Goal: Task Accomplishment & Management: Complete application form

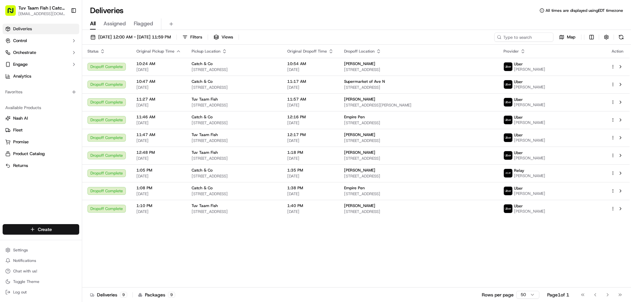
click at [48, 229] on html "Tuv Taam Fish | Catch & Co. [EMAIL_ADDRESS][DOMAIN_NAME] Toggle Sidebar Deliver…" at bounding box center [315, 151] width 631 height 302
click at [93, 242] on link "Delivery" at bounding box center [118, 242] width 73 height 12
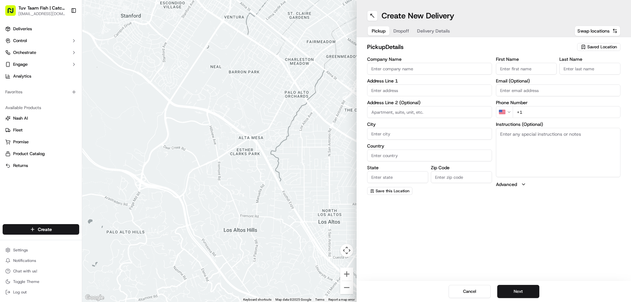
drag, startPoint x: 587, startPoint y: 48, endPoint x: 579, endPoint y: 45, distance: 8.7
click at [586, 48] on div "Saved Location" at bounding box center [598, 47] width 43 height 8
click at [556, 71] on span "Catch & Co" at bounding box center [587, 72] width 81 height 6
type input "Catch & Co"
type input "[STREET_ADDRESS]"
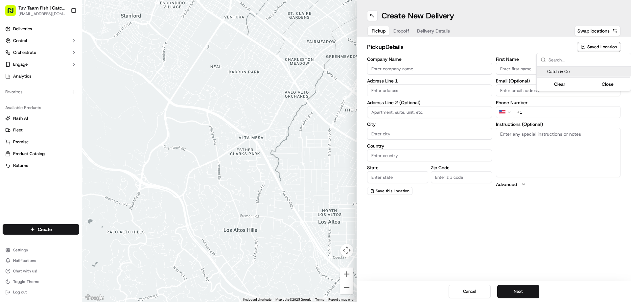
type input "[GEOGRAPHIC_DATA]"
type input "US"
type input "NY"
type input "11219"
type input "[PERSON_NAME]"
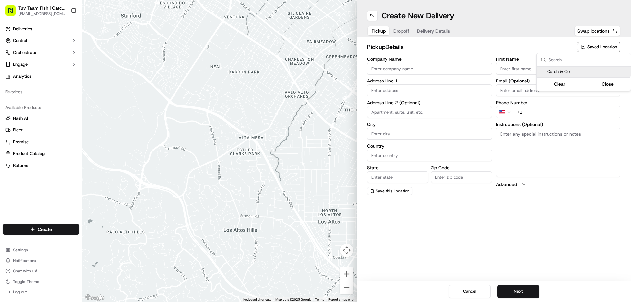
type input "[PERSON_NAME]"
type input "[EMAIL_ADDRESS][DOMAIN_NAME]"
type input "[PHONE_NUMBER]"
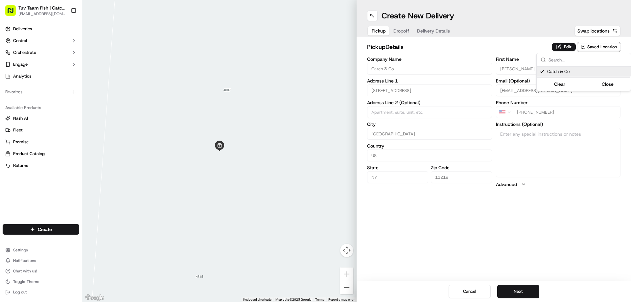
click at [526, 288] on html "Tuv Taam Fish | Catch & Co. [EMAIL_ADDRESS][DOMAIN_NAME] Toggle Sidebar Deliver…" at bounding box center [315, 151] width 631 height 302
click at [526, 285] on button "Next" at bounding box center [518, 291] width 42 height 13
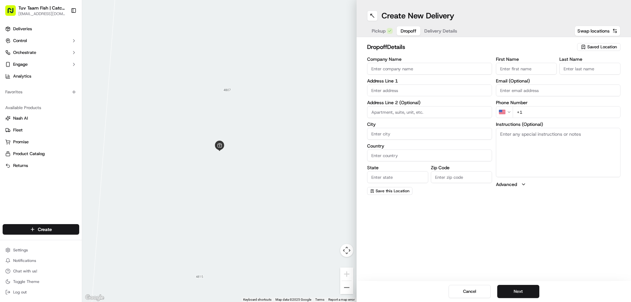
click at [419, 69] on input "Company Name" at bounding box center [429, 69] width 125 height 12
type input "kliens naturals"
click at [402, 92] on input "text" at bounding box center [429, 90] width 125 height 12
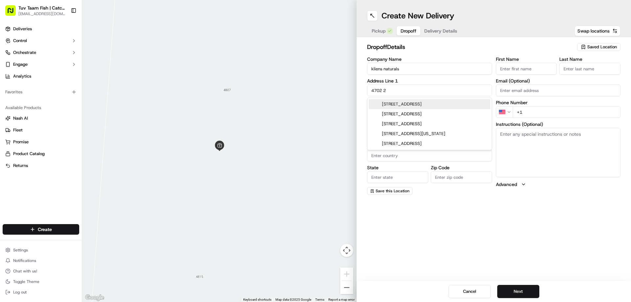
click at [408, 105] on div "[STREET_ADDRESS]" at bounding box center [430, 104] width 122 height 10
type input "[STREET_ADDRESS]"
type input "[GEOGRAPHIC_DATA]"
type input "NY"
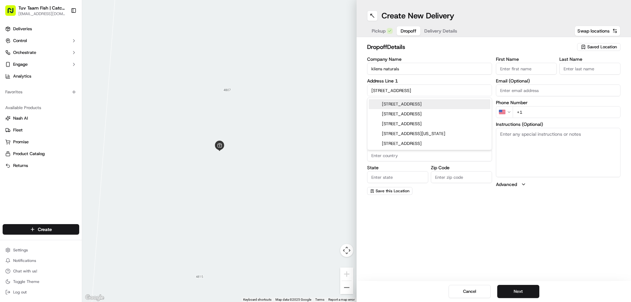
type input "11232"
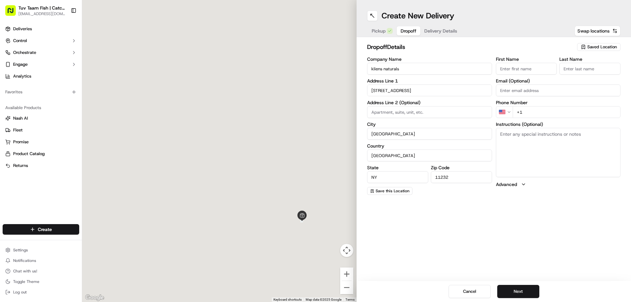
type input "[STREET_ADDRESS]"
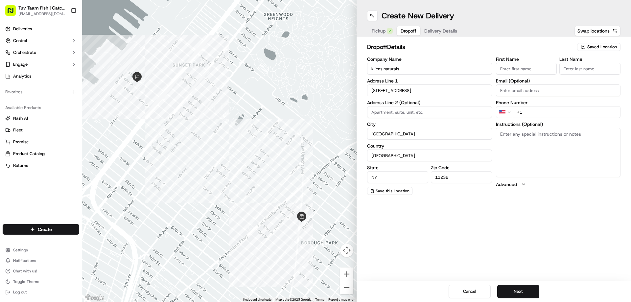
click at [537, 112] on input "+1" at bounding box center [567, 112] width 108 height 12
type input "[PHONE_NUMBER]"
click at [582, 30] on span "Swap locations" at bounding box center [593, 31] width 32 height 7
type input "Catch & Co"
type input "[STREET_ADDRESS]"
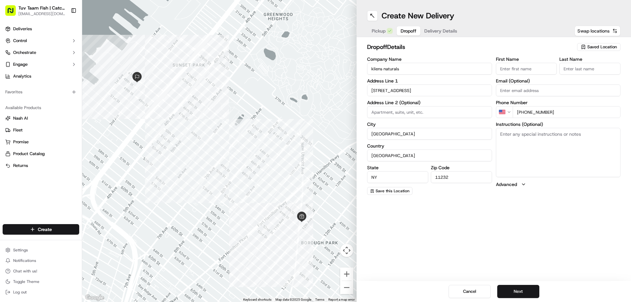
type input "US"
type input "11219"
type input "[PERSON_NAME]"
type input "[EMAIL_ADDRESS][DOMAIN_NAME]"
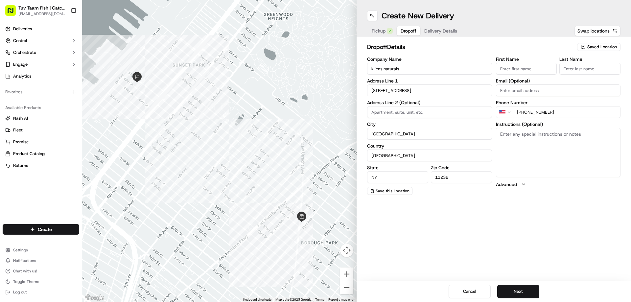
type input "[PHONE_NUMBER]"
click at [525, 290] on button "Next" at bounding box center [518, 291] width 42 height 13
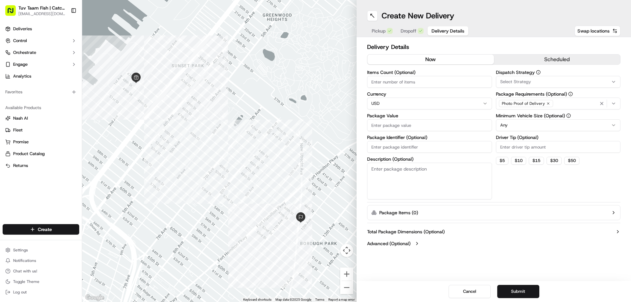
click at [418, 128] on input "Package Value" at bounding box center [429, 125] width 125 height 12
type input "15"
click at [500, 126] on html "Tuv Taam Fish | Catch & Co. [EMAIL_ADDRESS][DOMAIN_NAME] Toggle Sidebar Deliver…" at bounding box center [315, 151] width 631 height 302
drag, startPoint x: 512, startPoint y: 289, endPoint x: 506, endPoint y: 287, distance: 5.9
click at [511, 290] on button "Submit" at bounding box center [518, 291] width 42 height 13
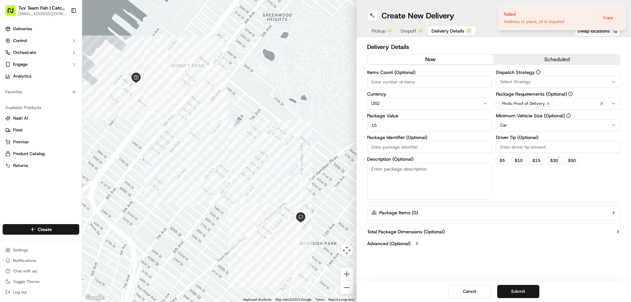
click at [513, 289] on button "Submit" at bounding box center [518, 291] width 42 height 13
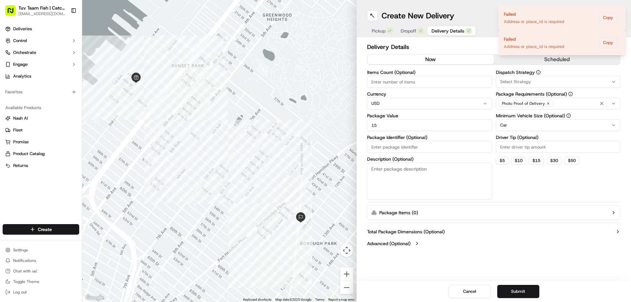
click at [512, 288] on button "Submit" at bounding box center [518, 291] width 42 height 13
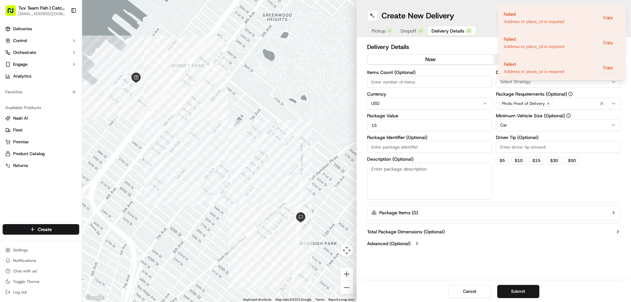
click at [389, 31] on icon "button" at bounding box center [390, 31] width 4 height 4
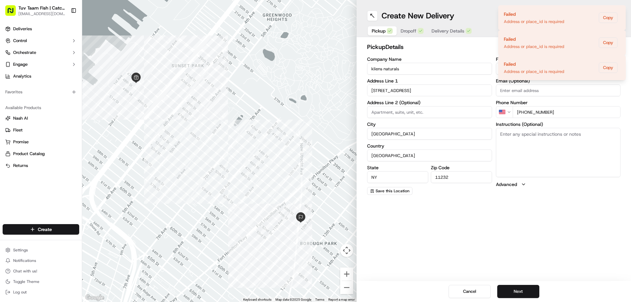
click at [388, 31] on icon "button" at bounding box center [390, 31] width 4 height 4
click at [619, 12] on icon "Notifications (F8)" at bounding box center [620, 11] width 3 height 3
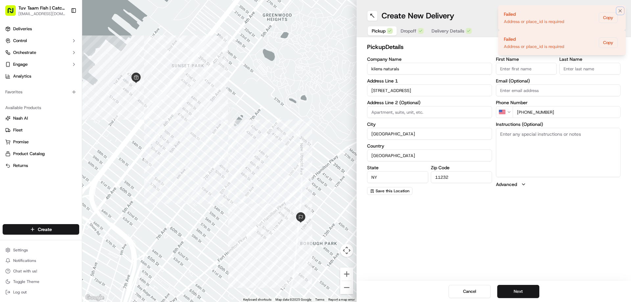
click at [619, 12] on icon "Notifications (F8)" at bounding box center [620, 11] width 3 height 3
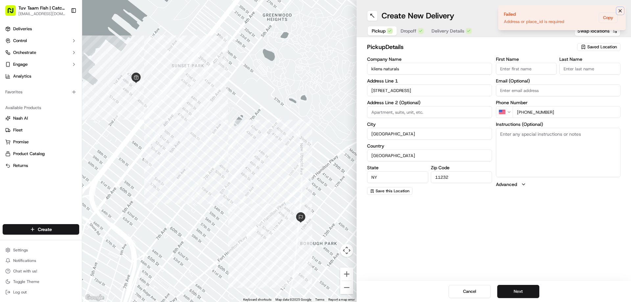
click at [618, 10] on icon "Notifications (F8)" at bounding box center [619, 10] width 5 height 5
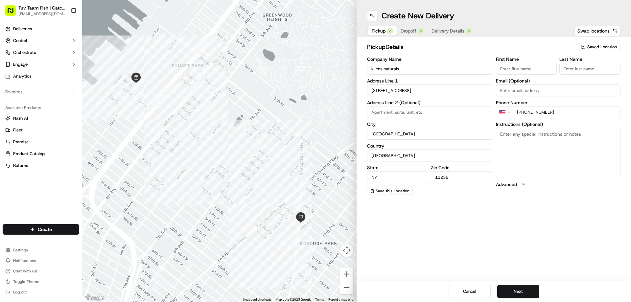
click at [515, 92] on input "Email (Optional)" at bounding box center [558, 90] width 125 height 12
click at [519, 73] on input "First Name" at bounding box center [526, 69] width 61 height 12
click at [405, 113] on input at bounding box center [429, 112] width 125 height 12
type input "1"
drag, startPoint x: 515, startPoint y: 290, endPoint x: 512, endPoint y: 287, distance: 4.0
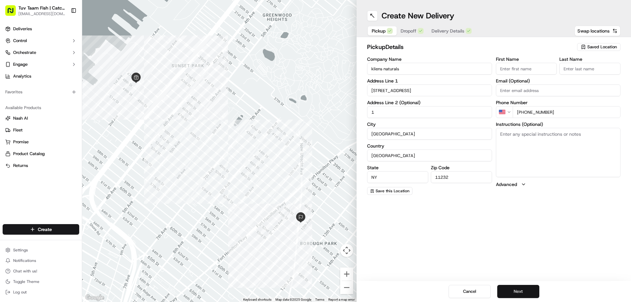
click at [512, 288] on button "Next" at bounding box center [518, 291] width 42 height 13
click at [510, 286] on button "Next" at bounding box center [518, 291] width 42 height 13
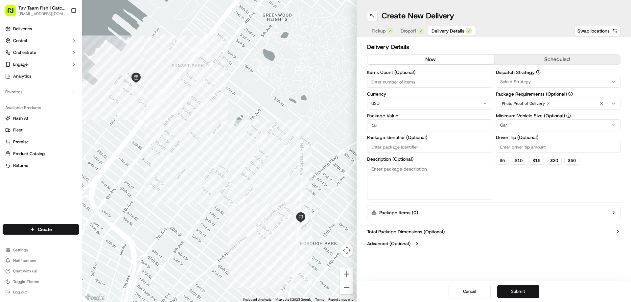
click at [506, 285] on div "Cancel Submit" at bounding box center [494, 291] width 274 height 21
click at [506, 286] on button "Submit" at bounding box center [518, 291] width 42 height 13
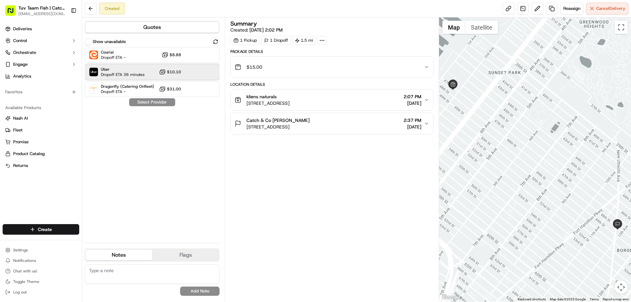
click at [135, 70] on span "Uber" at bounding box center [123, 69] width 44 height 5
click at [149, 104] on button "Assign Provider" at bounding box center [152, 102] width 47 height 8
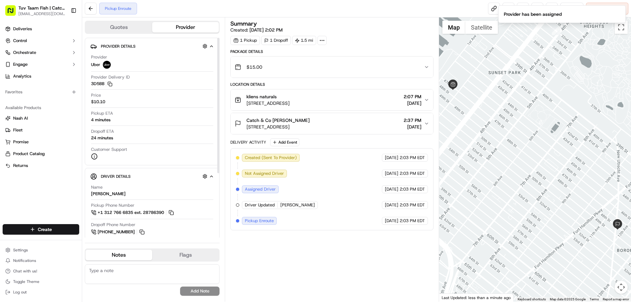
scroll to position [95, 0]
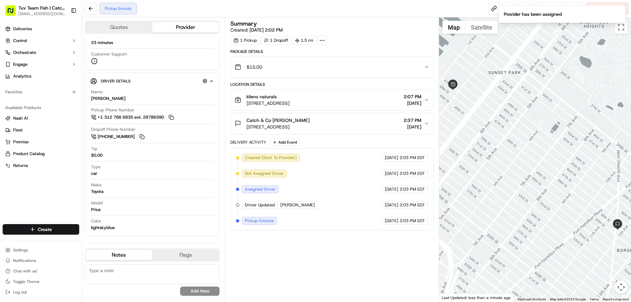
click at [124, 278] on textarea at bounding box center [152, 274] width 135 height 20
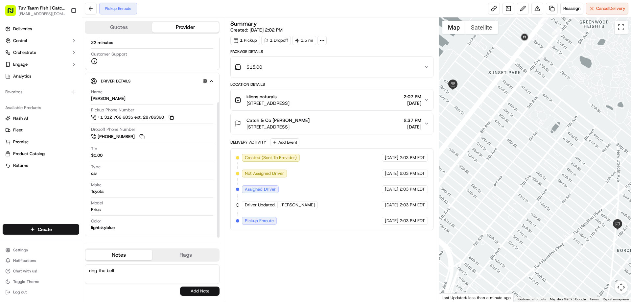
type textarea "ring the bell"
click at [205, 291] on button "Add Note" at bounding box center [199, 291] width 39 height 9
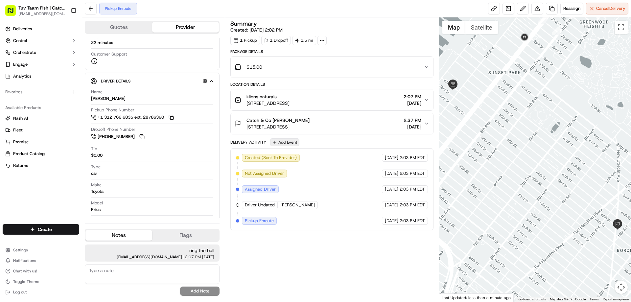
click at [287, 142] on button "Add Event" at bounding box center [284, 142] width 29 height 8
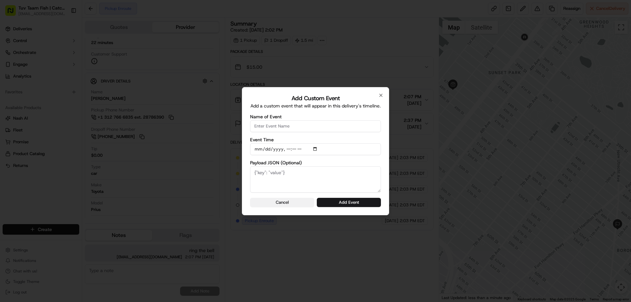
click at [283, 200] on button "Cancel" at bounding box center [282, 202] width 64 height 9
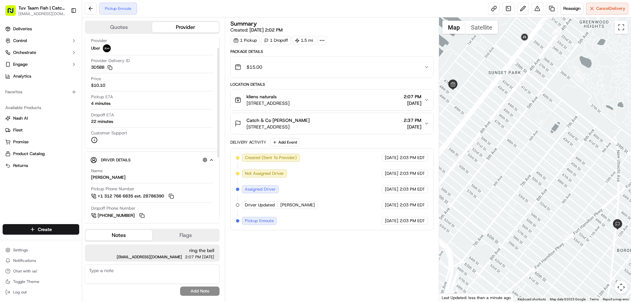
scroll to position [0, 0]
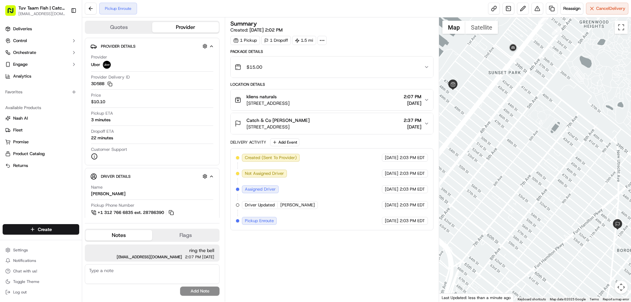
click at [212, 232] on button "Flags" at bounding box center [185, 235] width 67 height 11
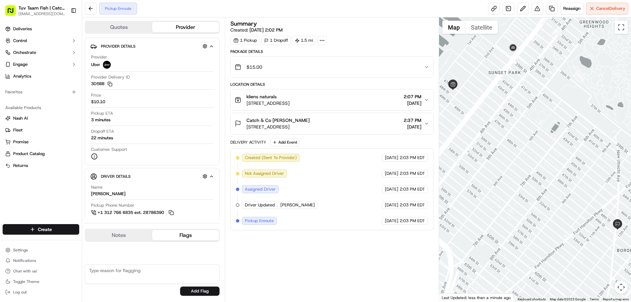
click at [131, 236] on button "Notes" at bounding box center [118, 235] width 67 height 11
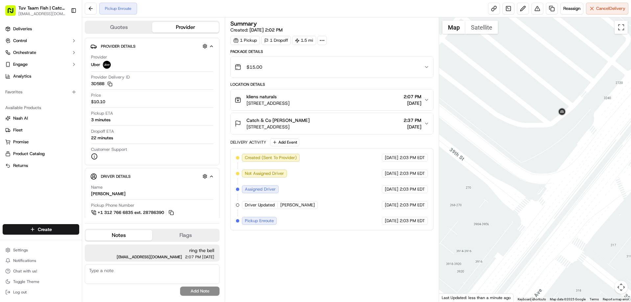
drag, startPoint x: 521, startPoint y: 43, endPoint x: 408, endPoint y: 214, distance: 205.0
click at [408, 214] on div "Quotes Provider Provider Details Hidden ( 2 ) Provider Uber Provider Delivery I…" at bounding box center [356, 159] width 549 height 284
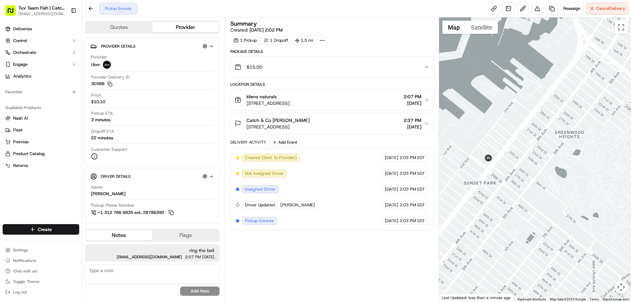
drag, startPoint x: 514, startPoint y: 130, endPoint x: 478, endPoint y: 166, distance: 50.7
click at [478, 166] on div "To navigate, press the arrow keys." at bounding box center [535, 159] width 192 height 284
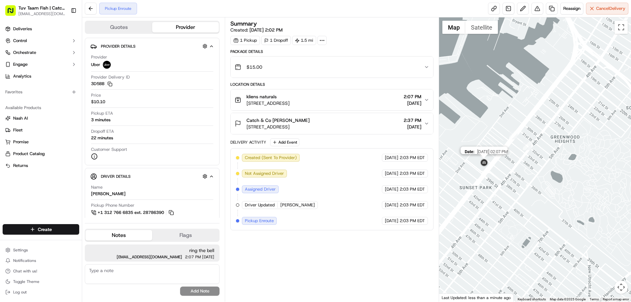
click at [485, 164] on img at bounding box center [484, 163] width 11 height 11
